Goal: Understand process/instructions

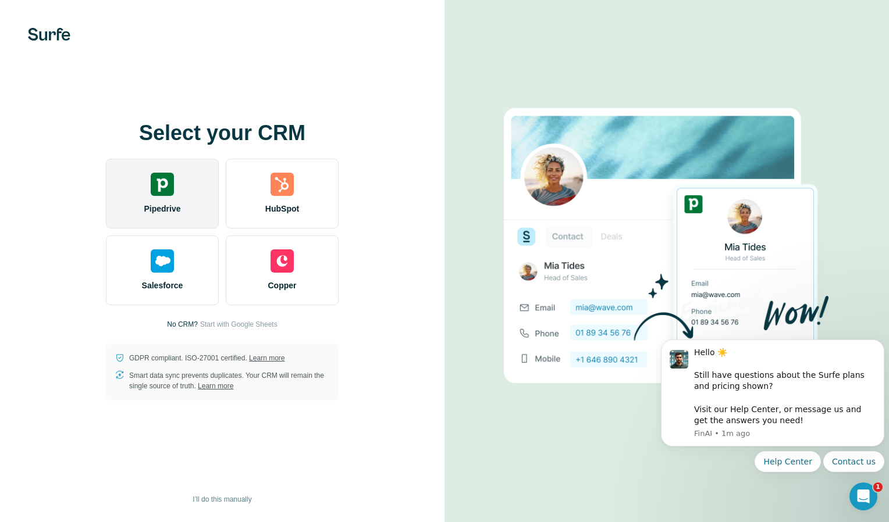
click at [179, 197] on div "Pipedrive" at bounding box center [162, 194] width 113 height 70
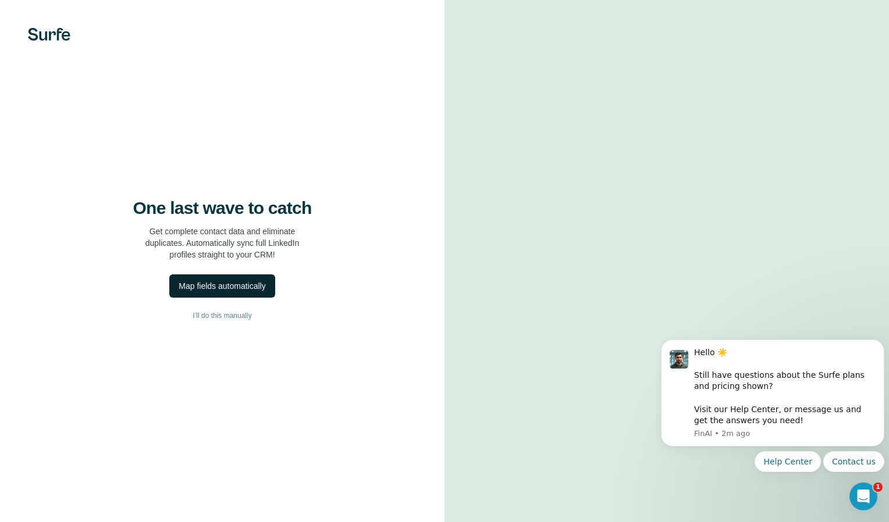
click at [241, 283] on div "Map fields automatically" at bounding box center [222, 286] width 87 height 12
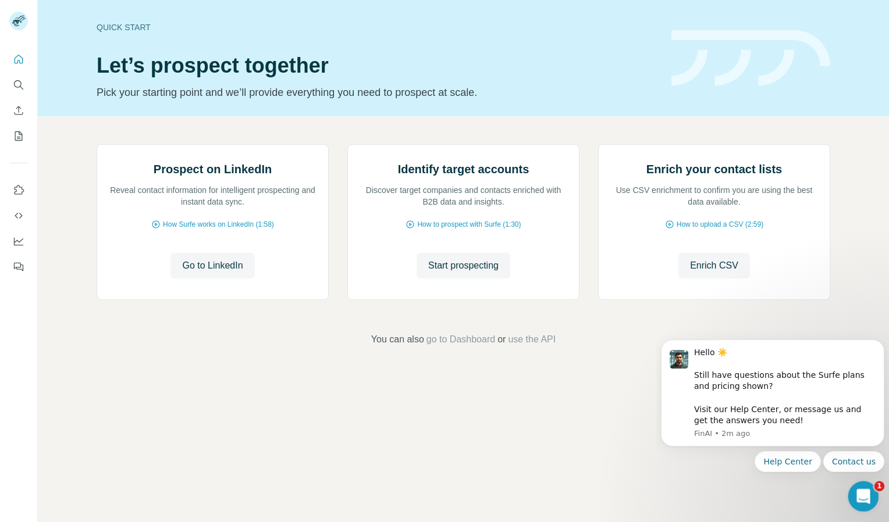
click at [873, 501] on div "Open Intercom Messenger" at bounding box center [861, 495] width 38 height 38
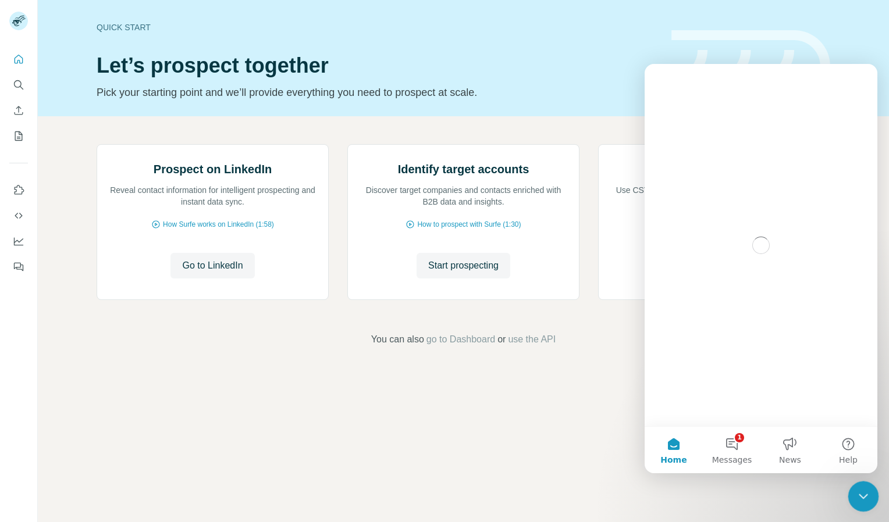
click at [867, 500] on icon "Close Intercom Messenger" at bounding box center [862, 495] width 14 height 14
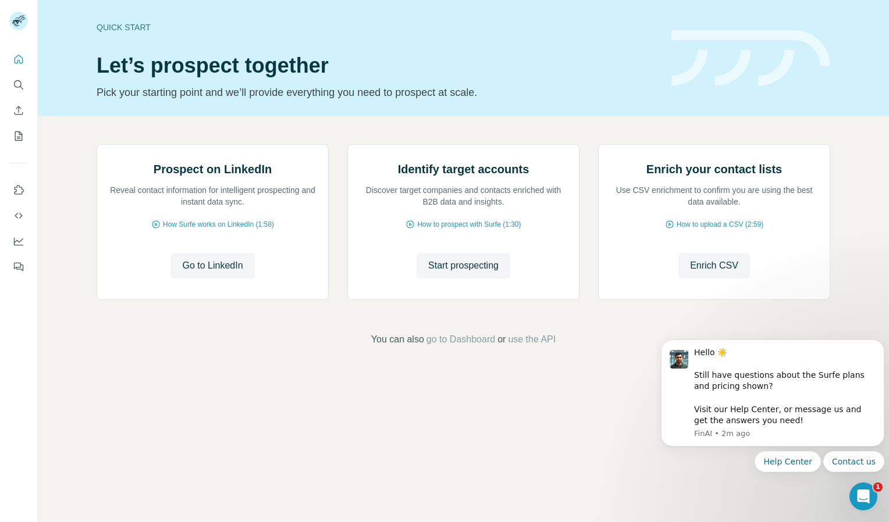
click at [652, 375] on div "Prospect on LinkedIn Reveal contact information for intelligent prospecting and…" at bounding box center [463, 245] width 851 height 258
click at [881, 341] on icon "Dismiss notification" at bounding box center [881, 343] width 6 height 6
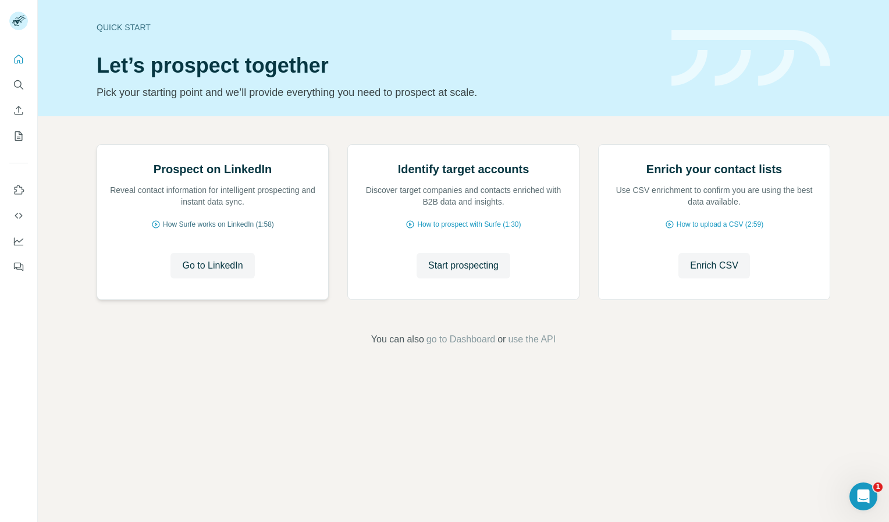
click at [216, 230] on span "How Surfe works on LinkedIn (1:58)" at bounding box center [218, 224] width 111 height 10
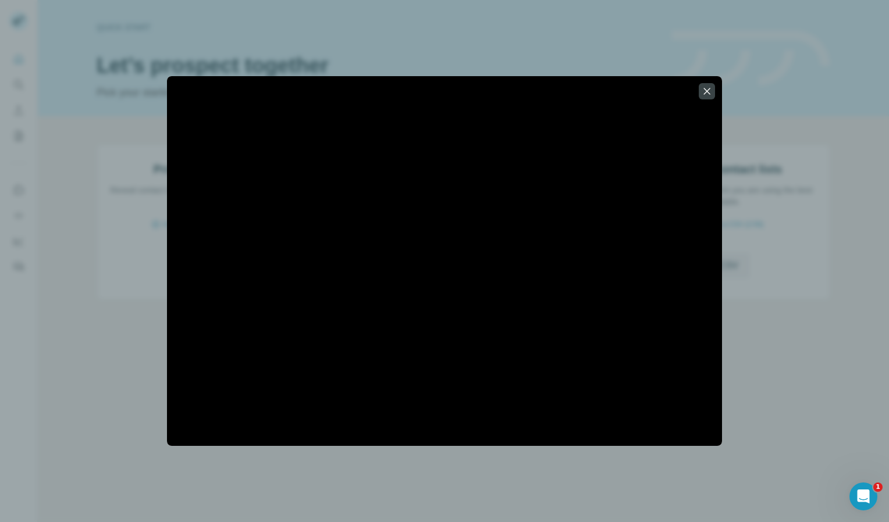
click at [403, 27] on div at bounding box center [444, 261] width 889 height 522
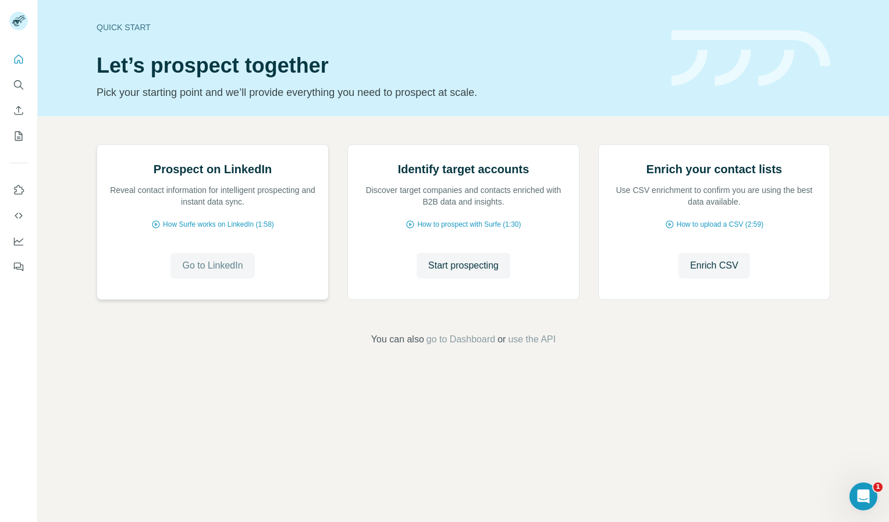
click at [206, 273] on span "Go to LinkedIn" at bounding box center [212, 266] width 61 height 14
